Goal: Task Accomplishment & Management: Manage account settings

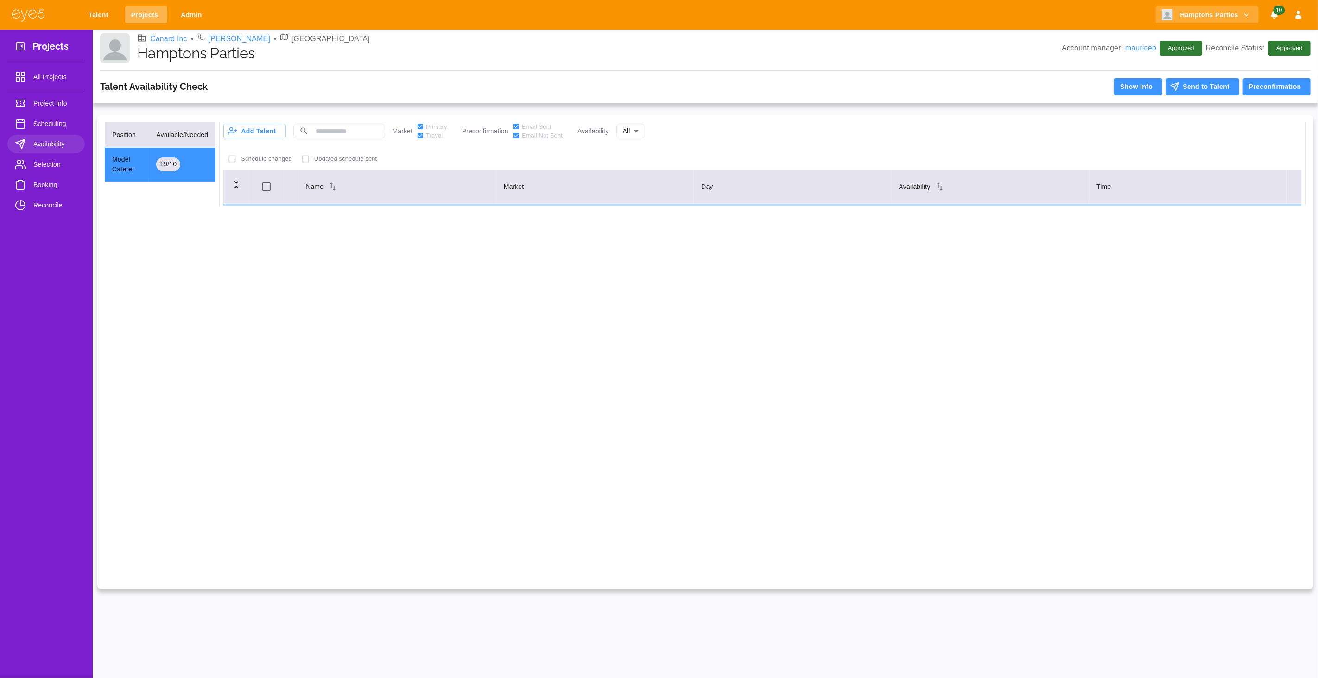
click at [145, 18] on link "Projects" at bounding box center [146, 14] width 42 height 17
select select "*"
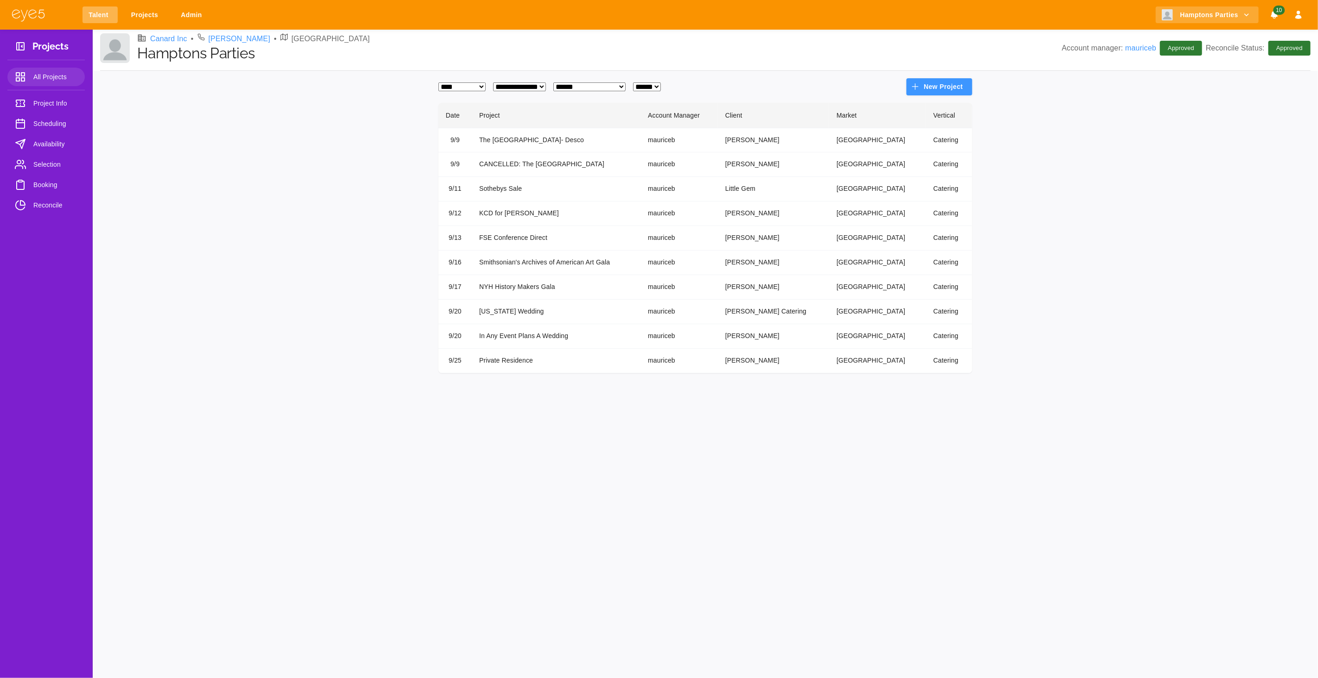
click at [84, 14] on link "Talent" at bounding box center [99, 14] width 35 height 17
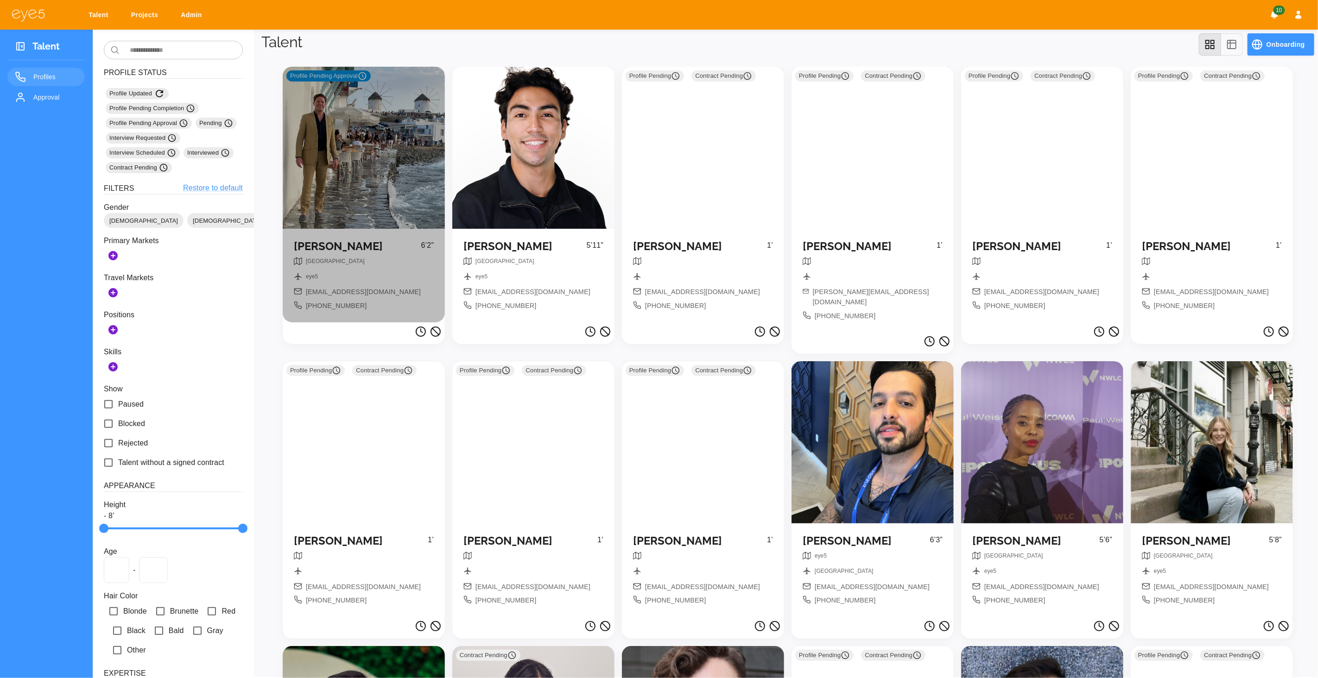
click at [354, 168] on div "Profile Pending Approval" at bounding box center [364, 148] width 162 height 162
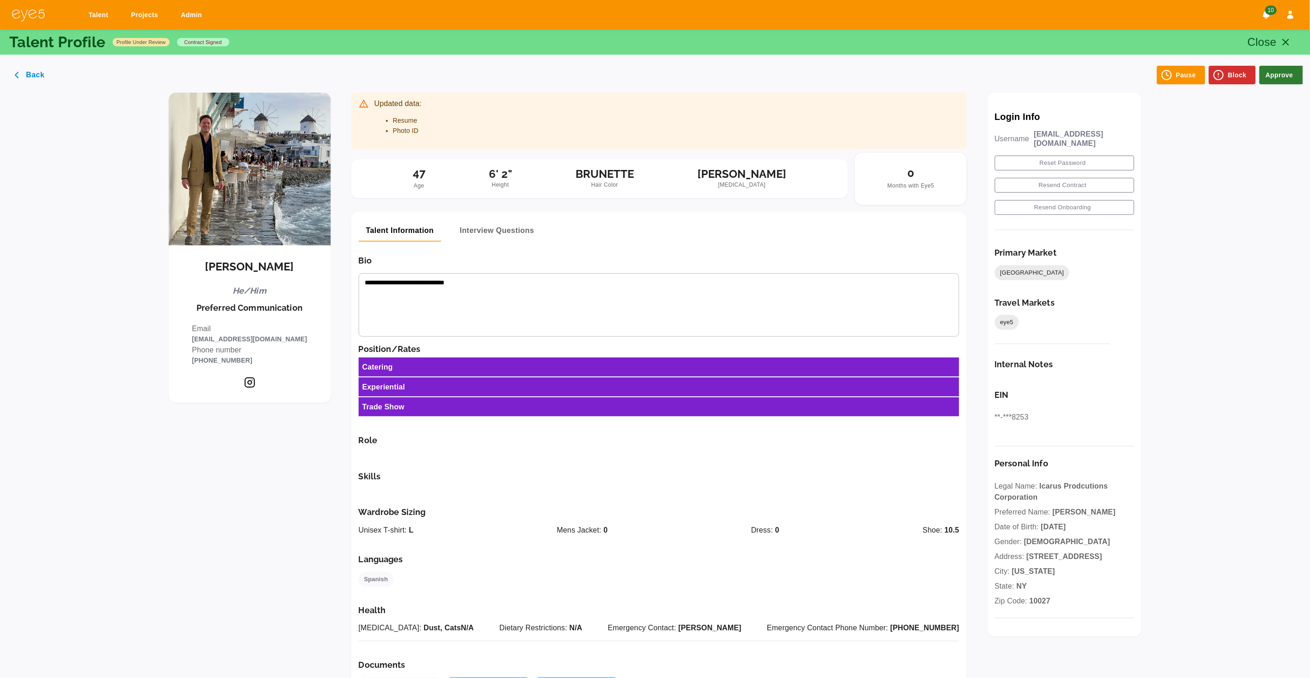
click at [1280, 72] on button "Approve" at bounding box center [1281, 75] width 44 height 19
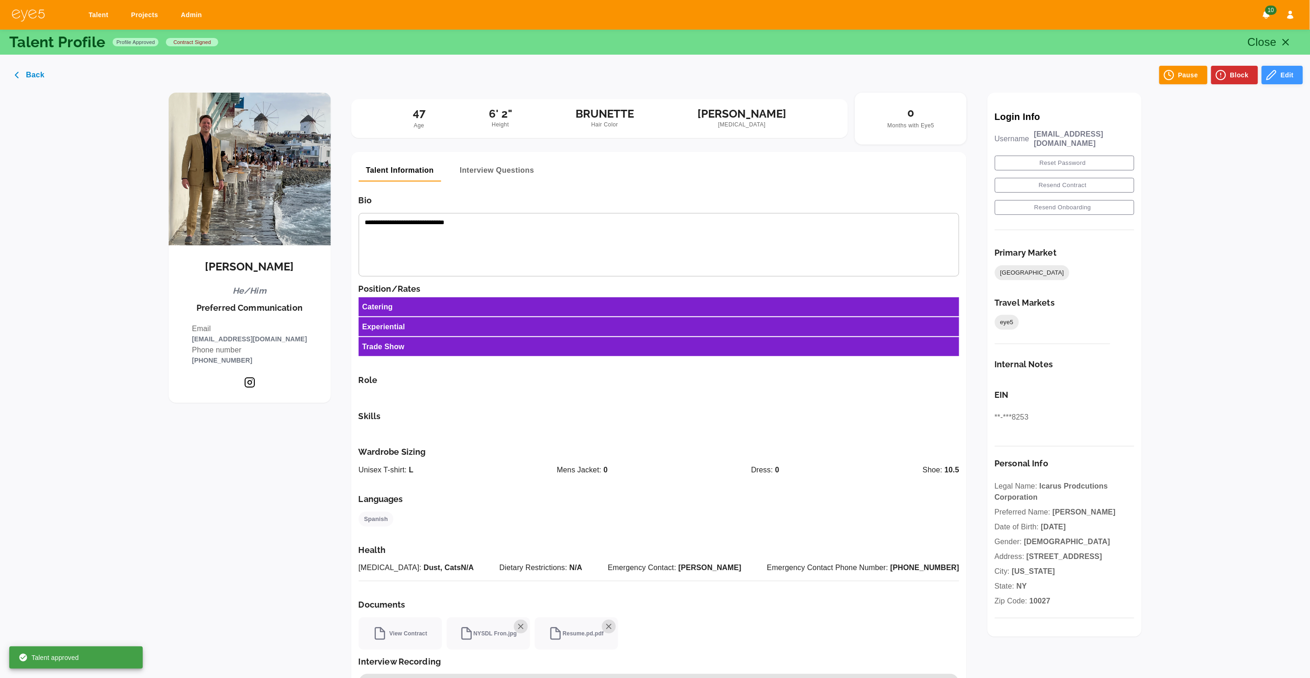
click at [1294, 69] on button "Edit" at bounding box center [1281, 75] width 41 height 19
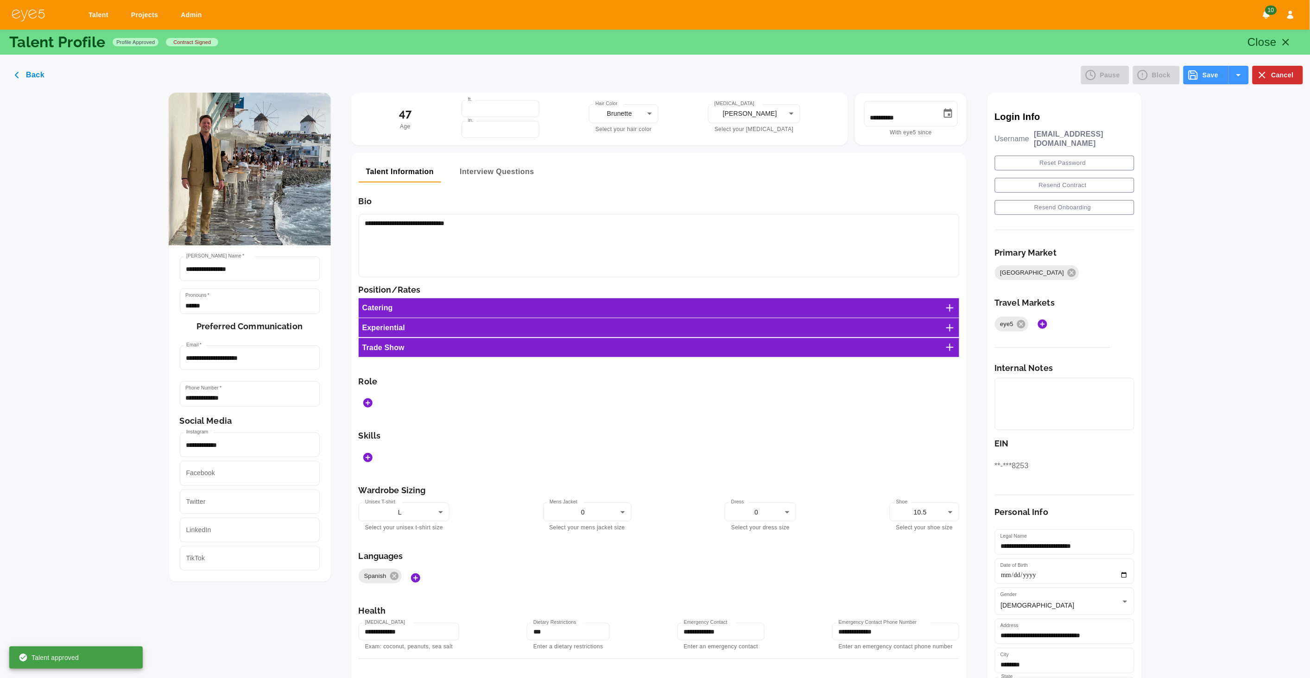
click at [955, 310] on icon at bounding box center [949, 308] width 11 height 11
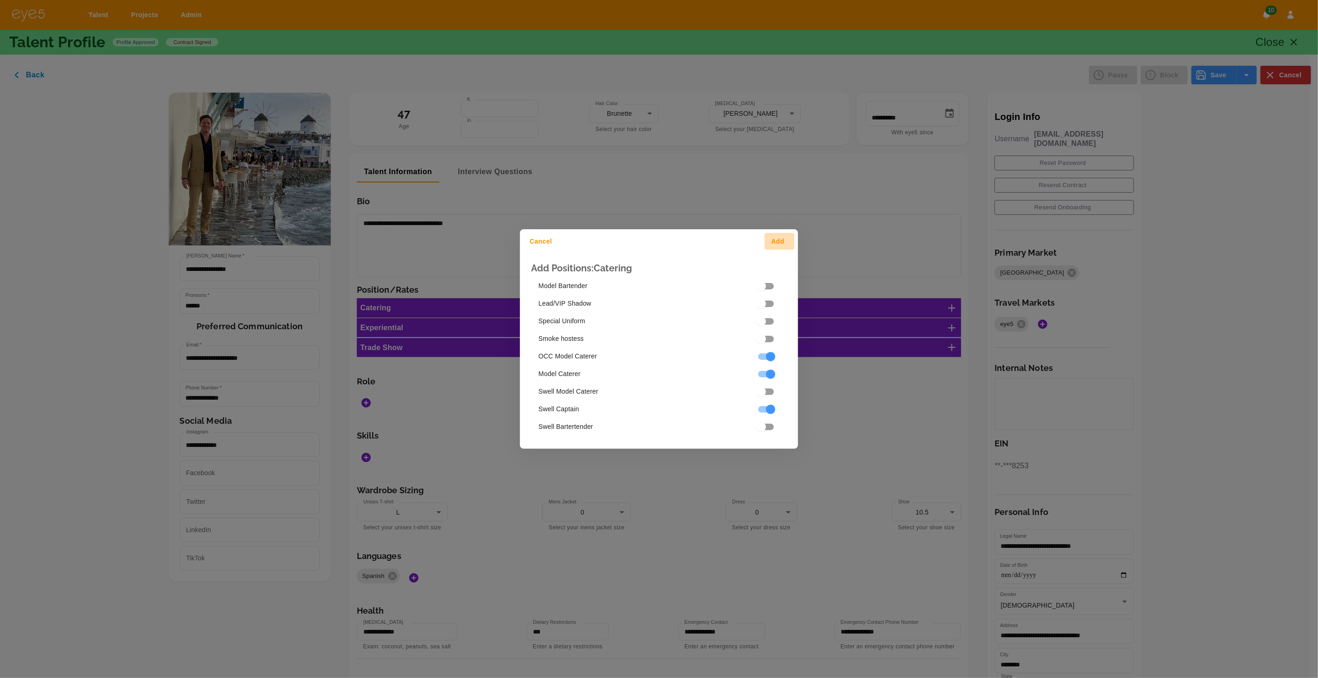
click at [784, 239] on button "Add" at bounding box center [779, 241] width 30 height 17
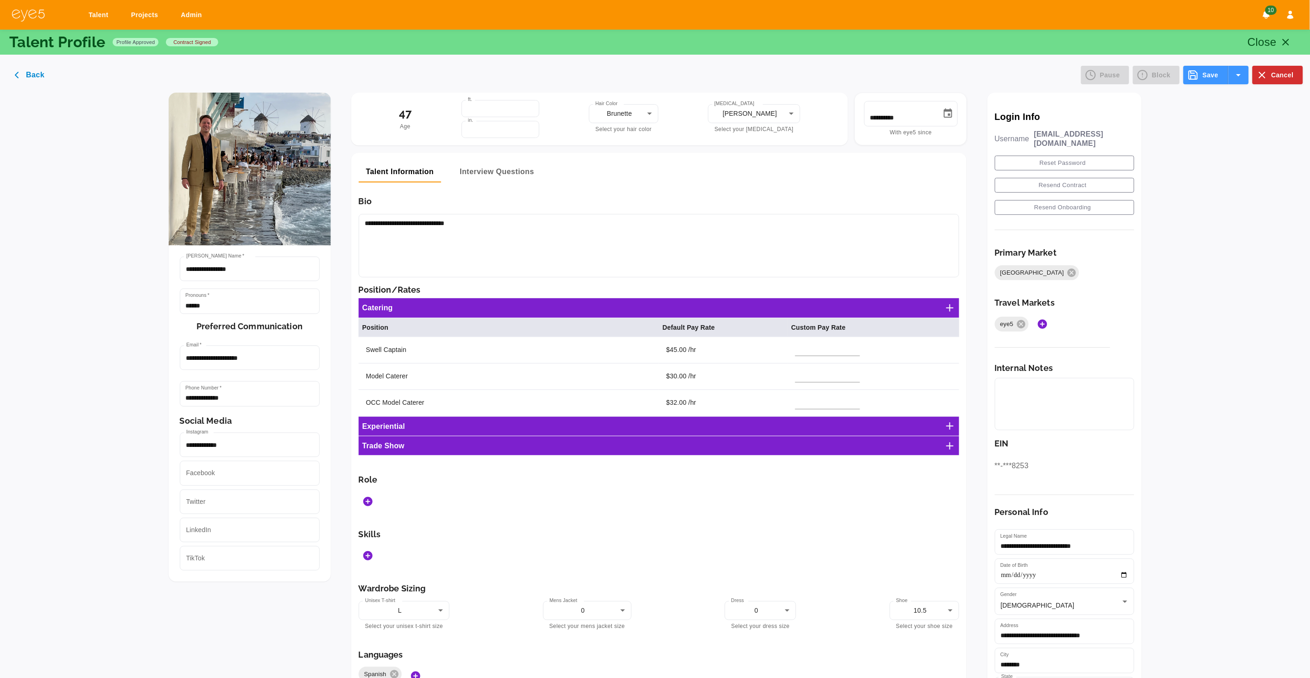
click at [372, 498] on icon "Add Roles" at bounding box center [367, 501] width 9 height 9
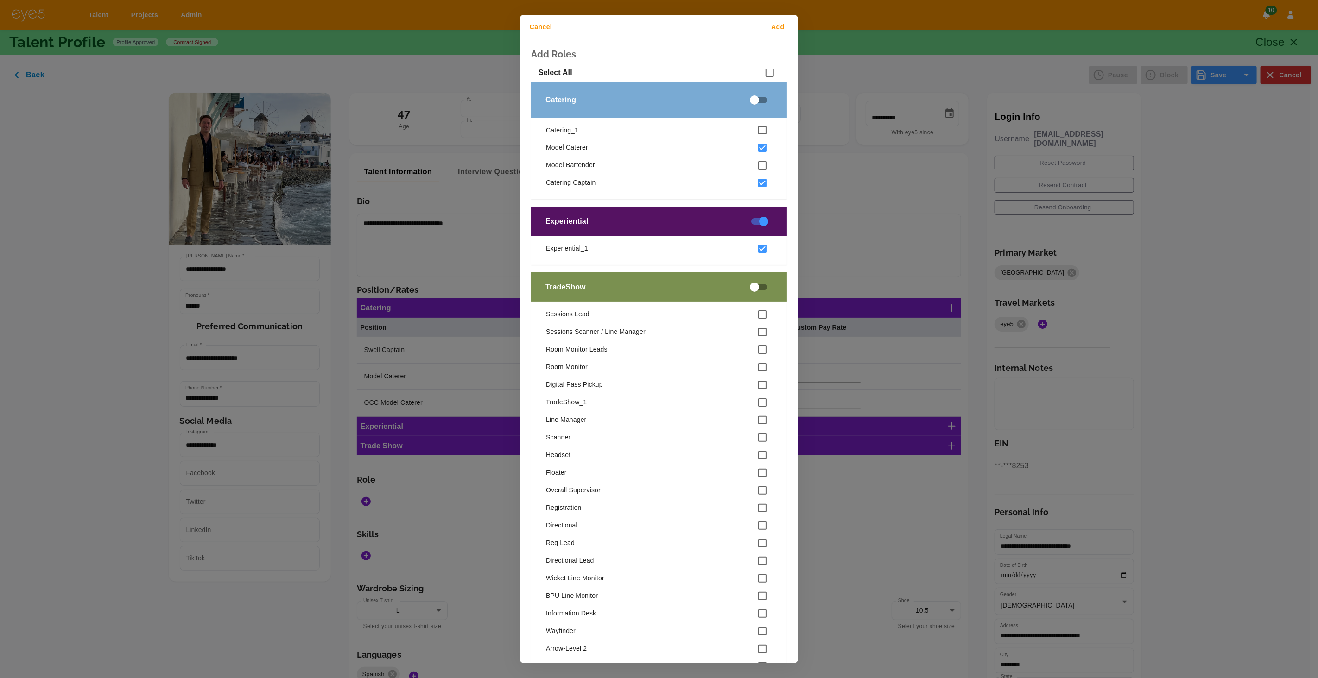
click at [779, 27] on button "Add" at bounding box center [779, 27] width 30 height 17
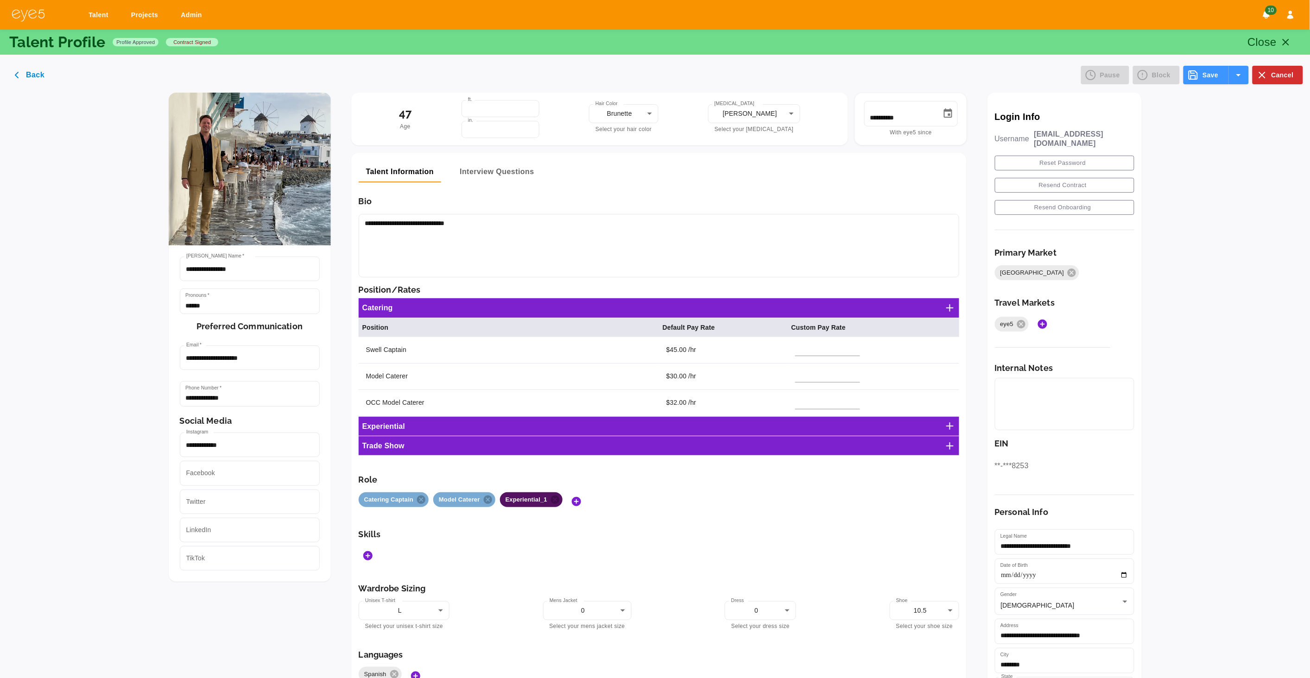
click at [1204, 79] on button "Save" at bounding box center [1205, 75] width 44 height 19
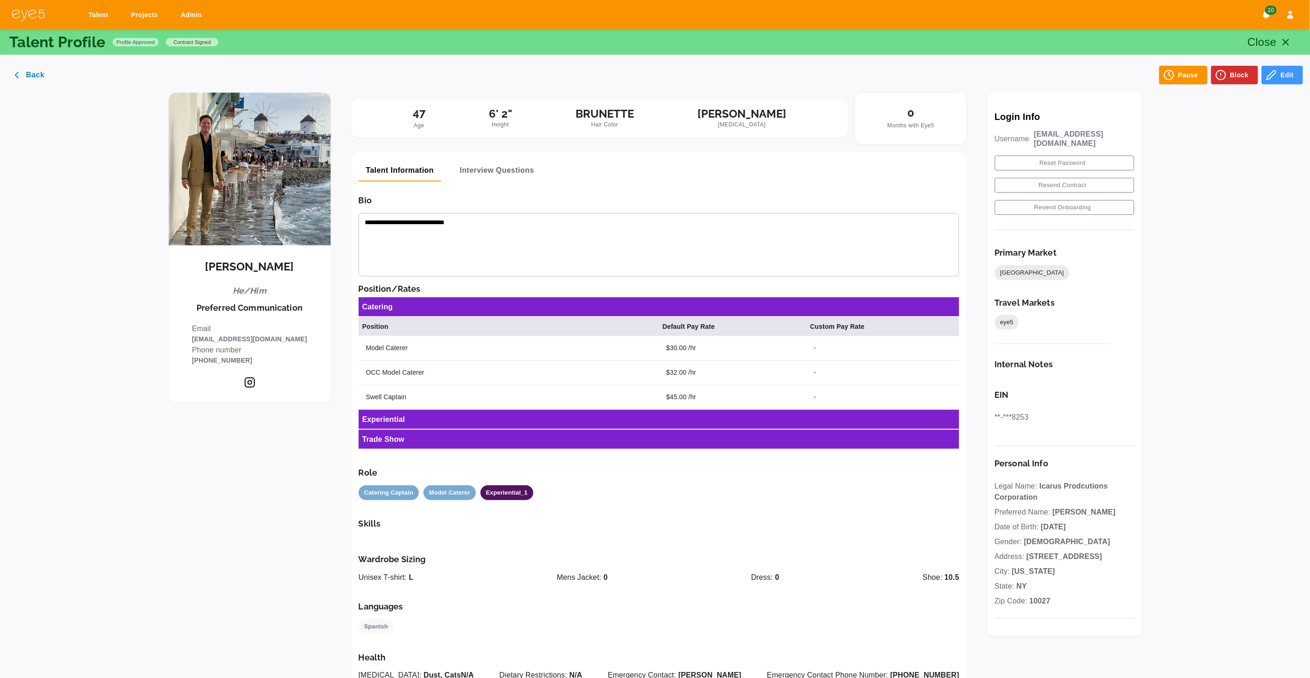
click at [1286, 35] on button "Close" at bounding box center [1271, 42] width 59 height 22
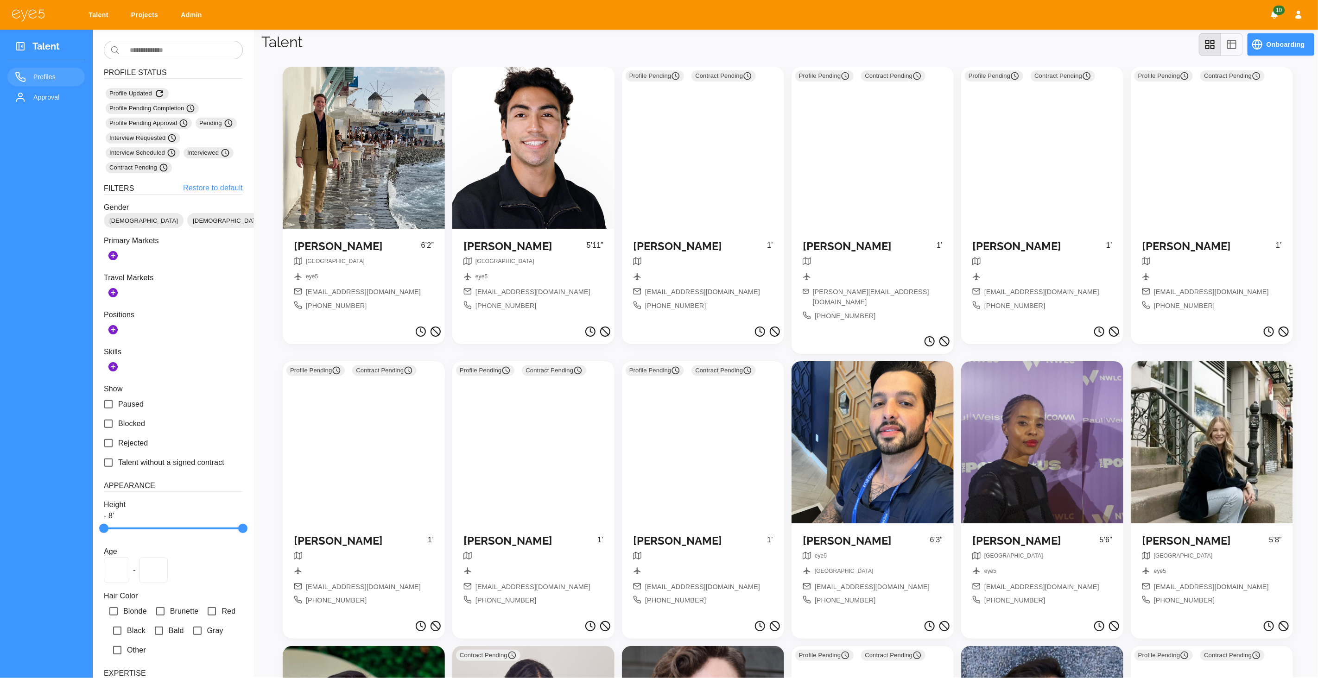
click at [347, 131] on div at bounding box center [364, 148] width 162 height 162
